Goal: Go to known website: Access a specific website the user already knows

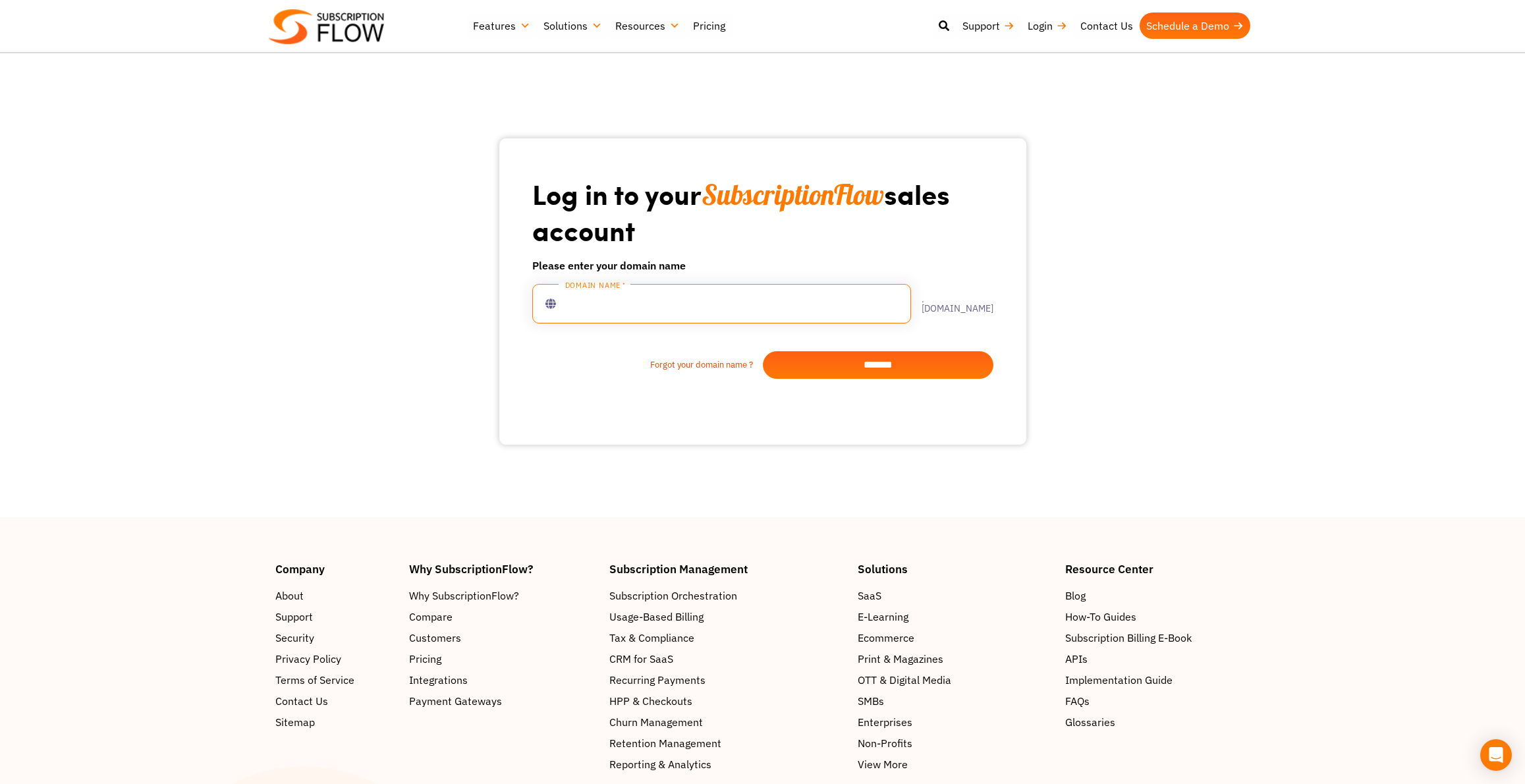
click at [579, 305] on input "text" at bounding box center [721, 303] width 378 height 39
type input "**********"
click at [861, 369] on input "*******" at bounding box center [878, 365] width 231 height 28
